Goal: Transaction & Acquisition: Obtain resource

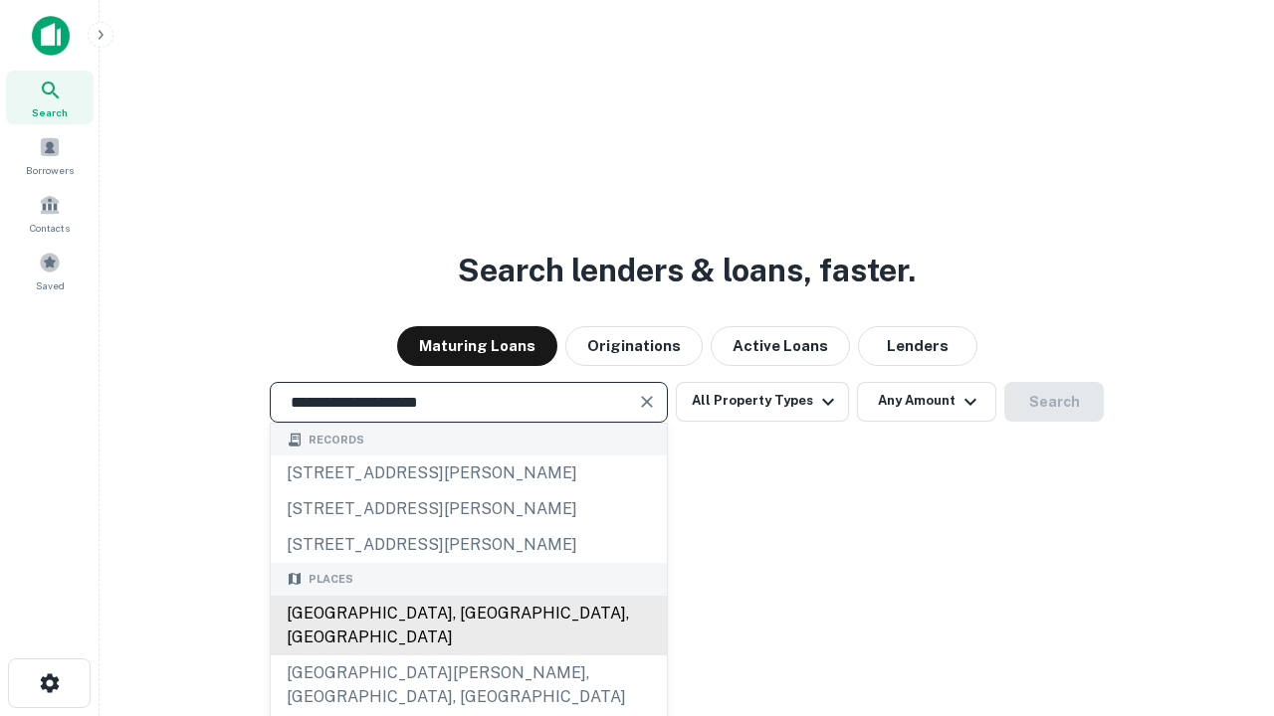
click at [468, 656] on div "[GEOGRAPHIC_DATA], [GEOGRAPHIC_DATA], [GEOGRAPHIC_DATA]" at bounding box center [469, 626] width 396 height 60
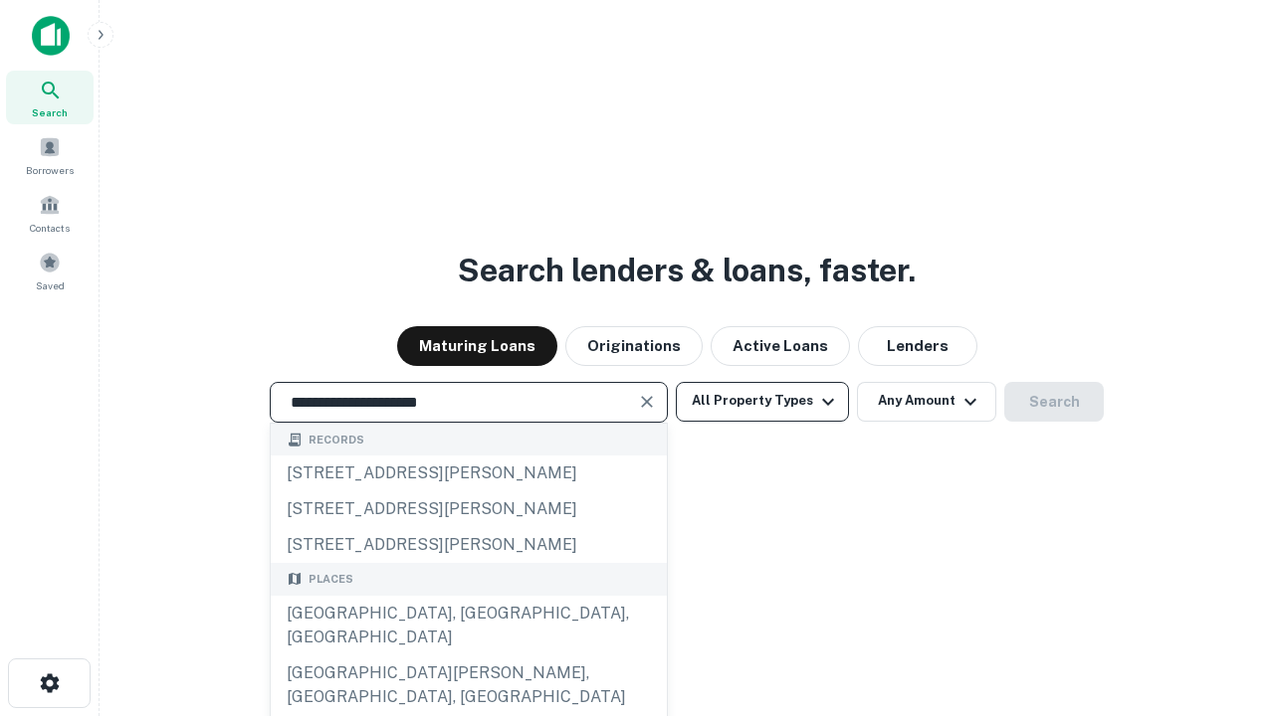
type input "**********"
click at [762, 401] on button "All Property Types" at bounding box center [762, 402] width 173 height 40
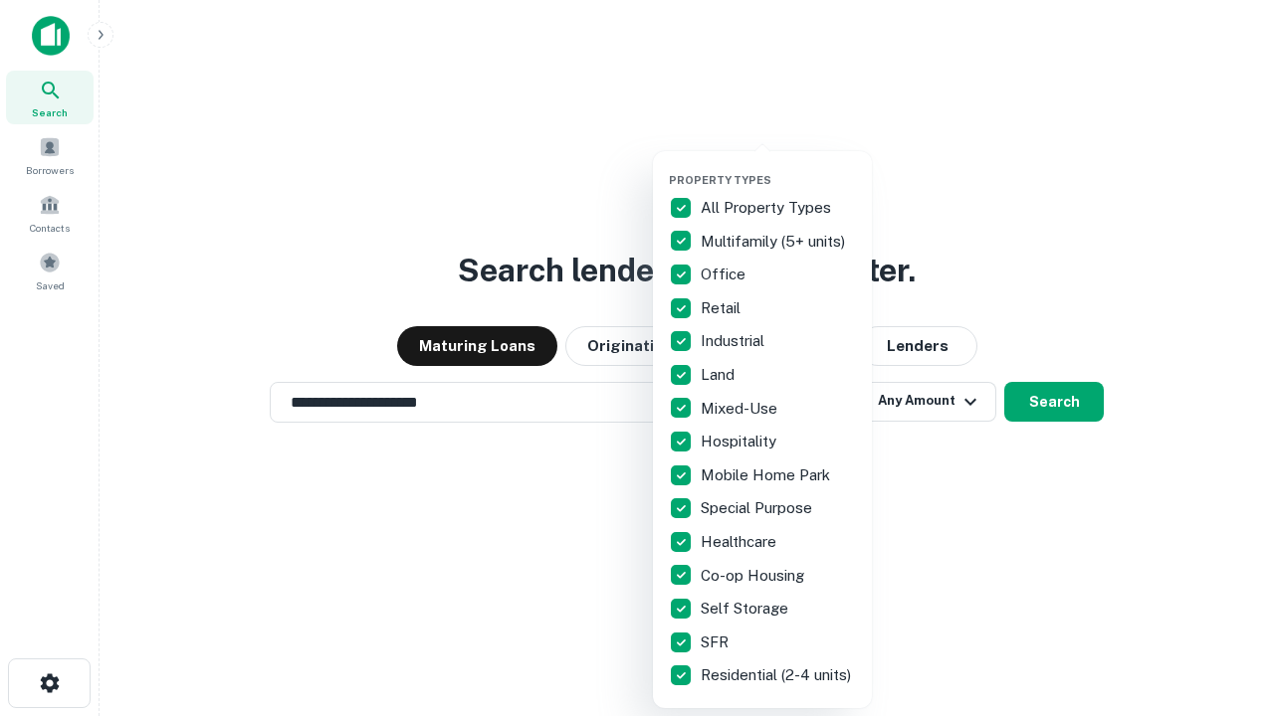
click at [778, 167] on button "button" at bounding box center [778, 167] width 219 height 1
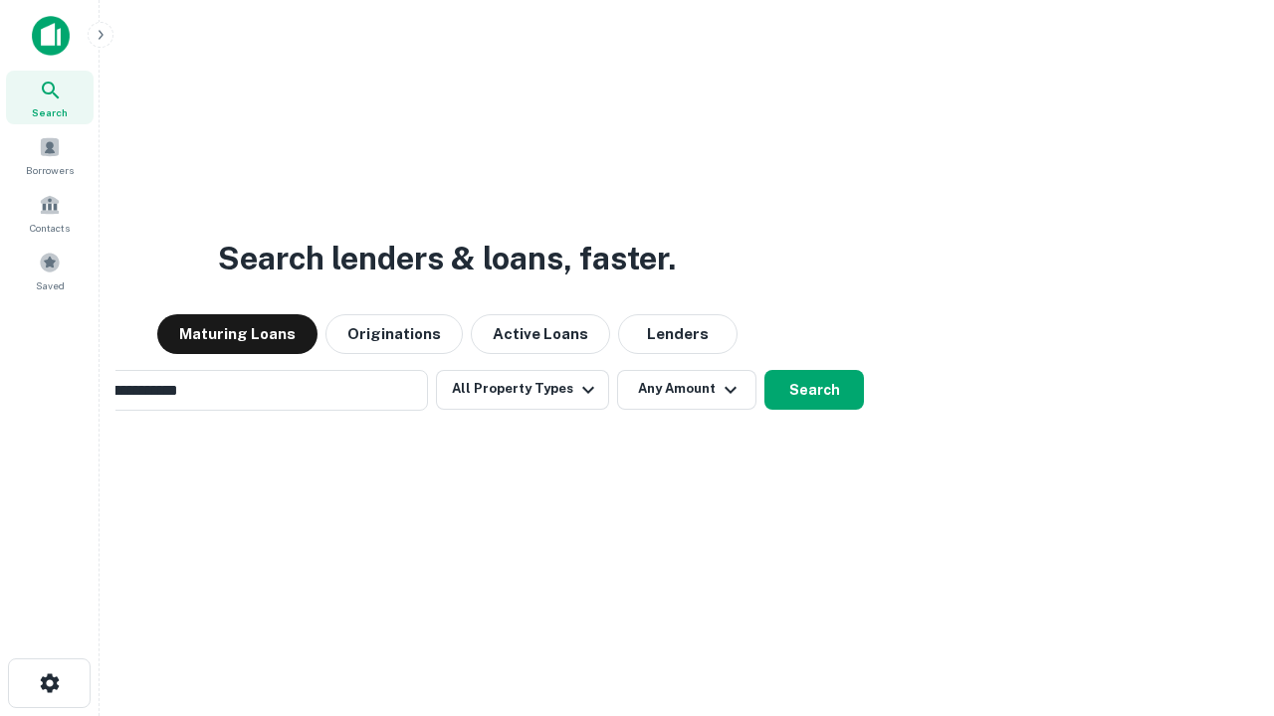
scroll to position [31, 0]
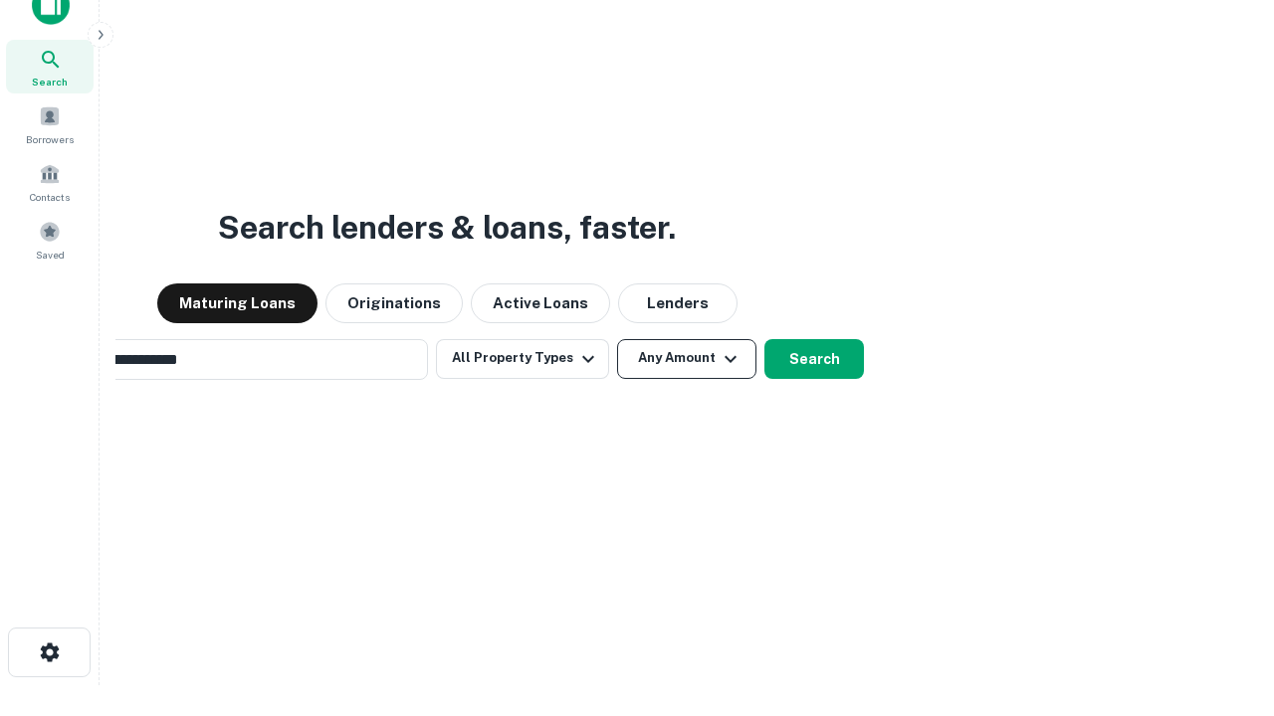
click at [617, 339] on button "Any Amount" at bounding box center [686, 359] width 139 height 40
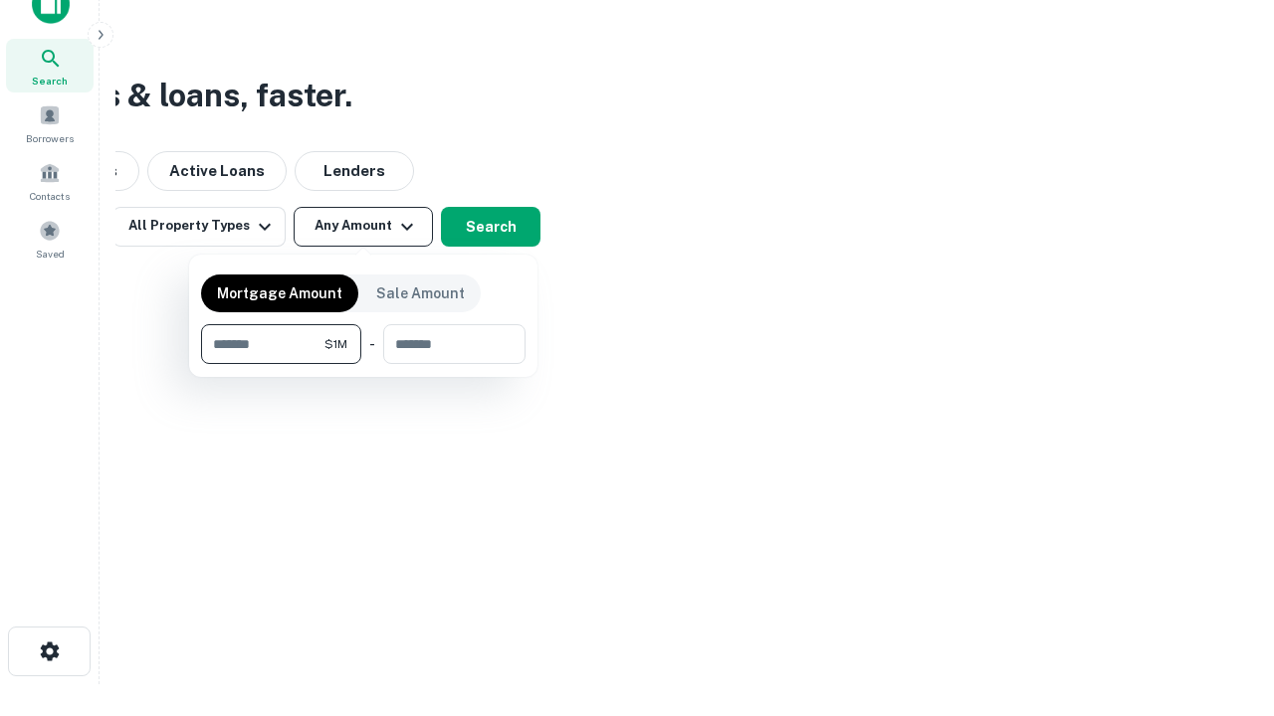
type input "*******"
click at [363, 364] on button "button" at bounding box center [363, 364] width 324 height 1
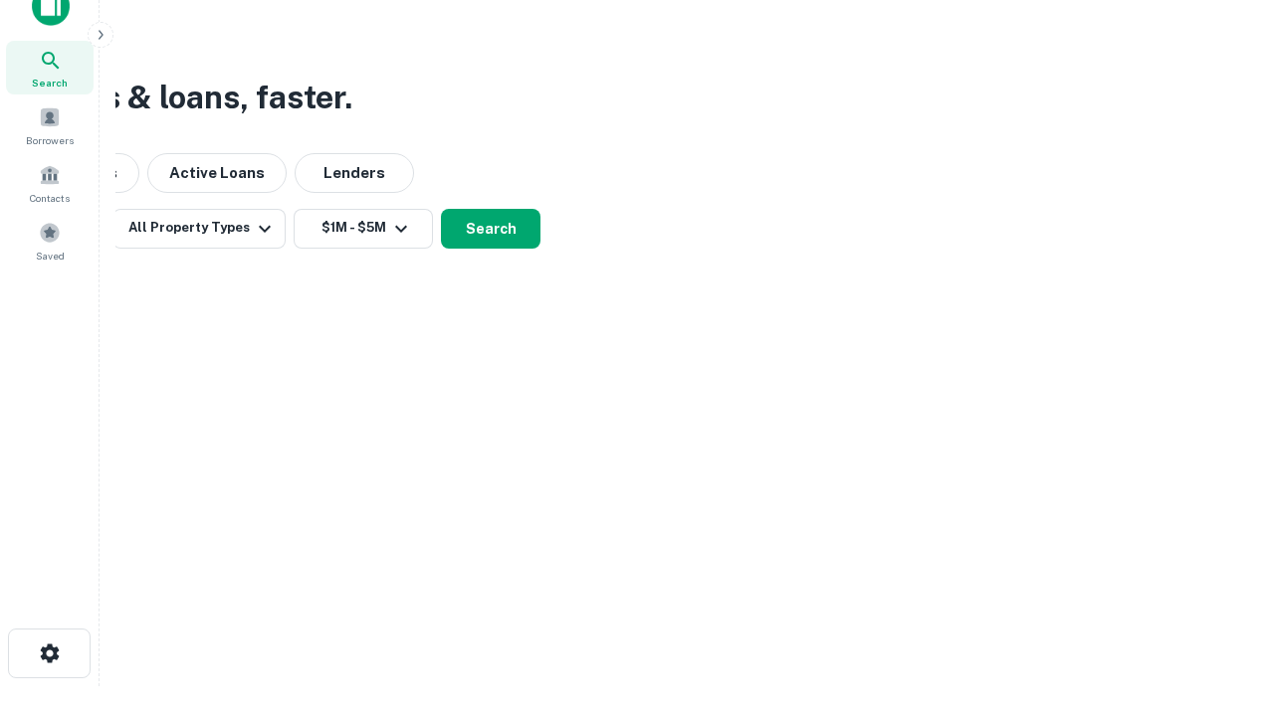
scroll to position [12, 367]
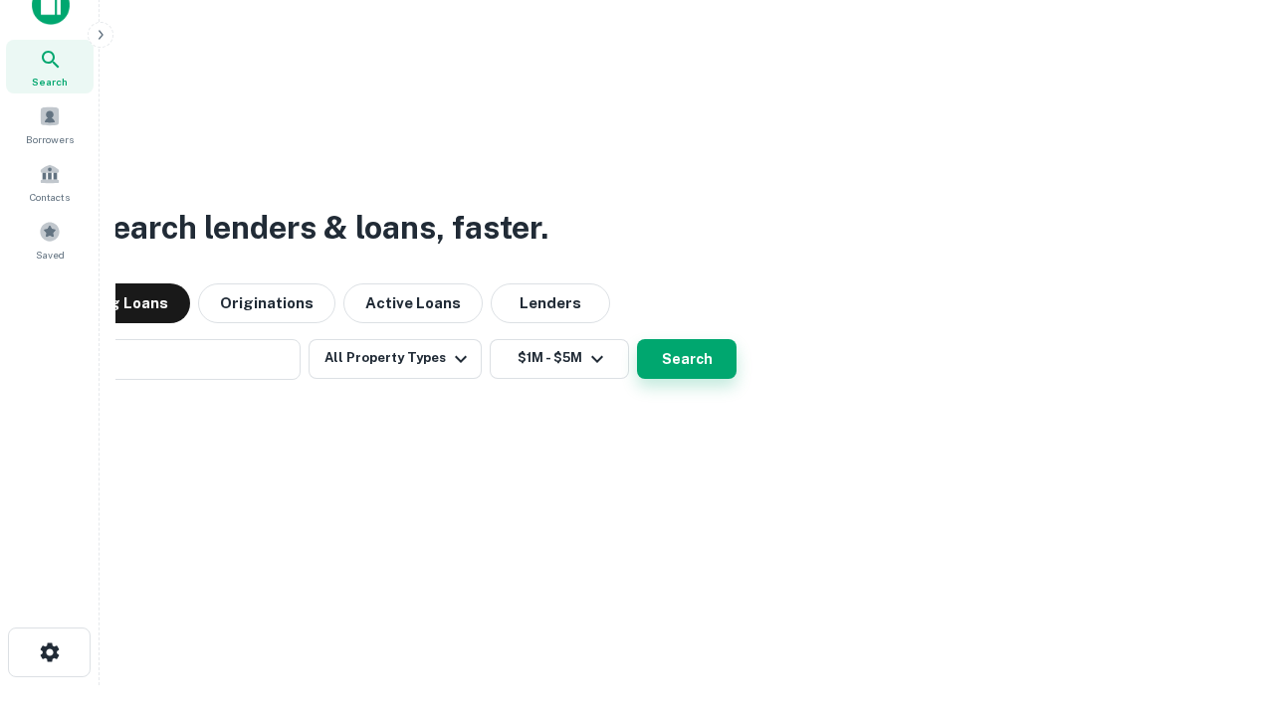
click at [637, 339] on button "Search" at bounding box center [687, 359] width 100 height 40
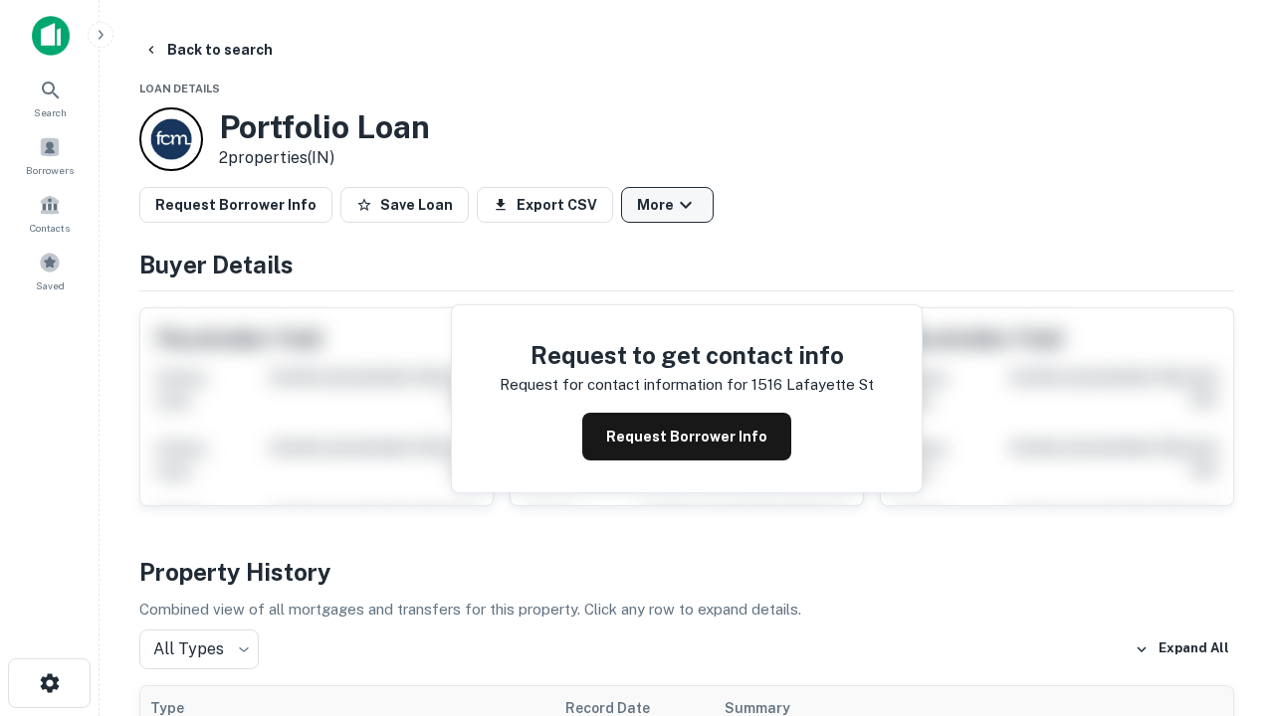
click at [667, 205] on button "More" at bounding box center [667, 205] width 93 height 36
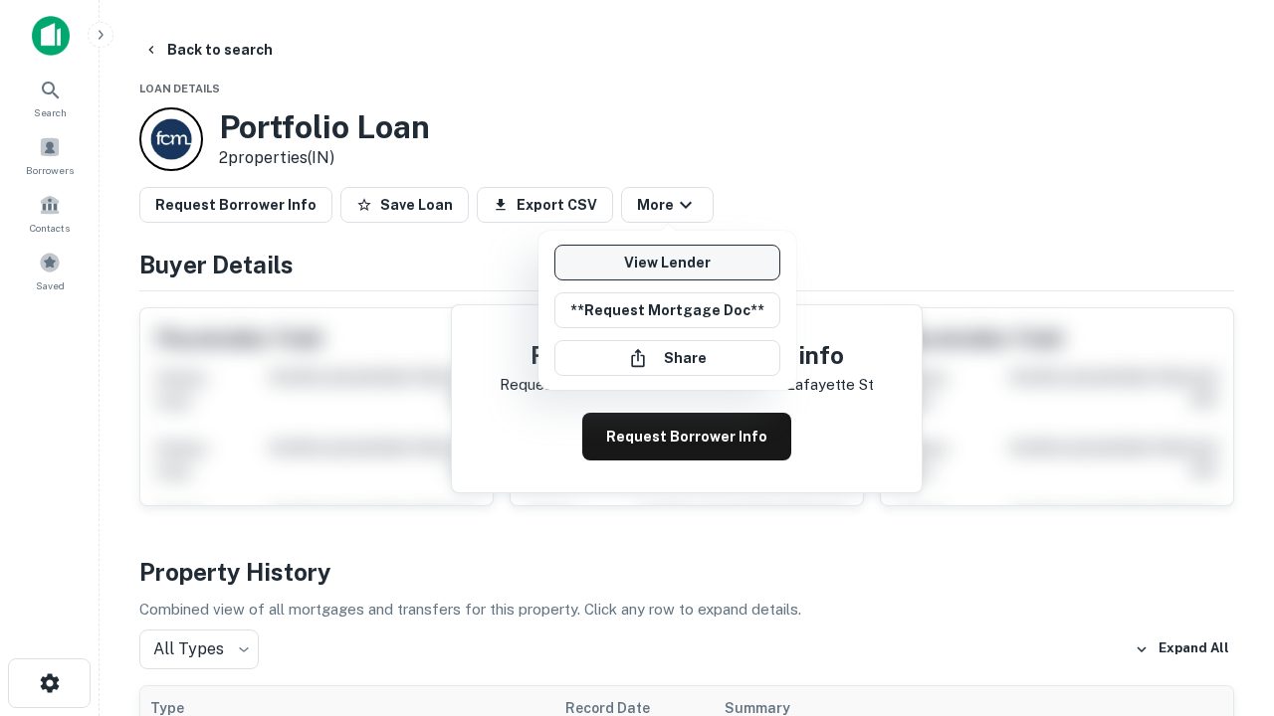
click at [667, 263] on link "View Lender" at bounding box center [667, 263] width 226 height 36
